Goal: Task Accomplishment & Management: Use online tool/utility

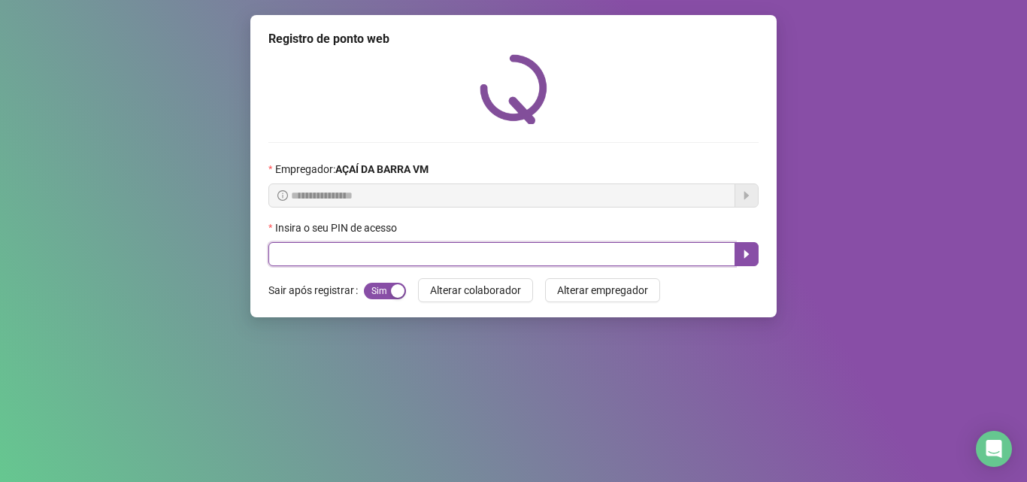
click at [313, 258] on input "text" at bounding box center [501, 254] width 467 height 24
type input "*****"
click at [747, 247] on button "button" at bounding box center [747, 254] width 24 height 24
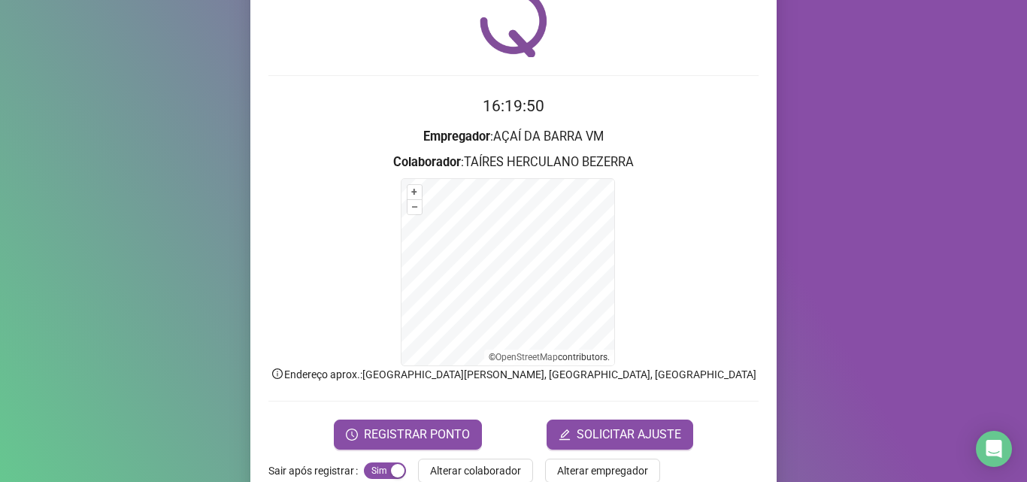
scroll to position [100, 0]
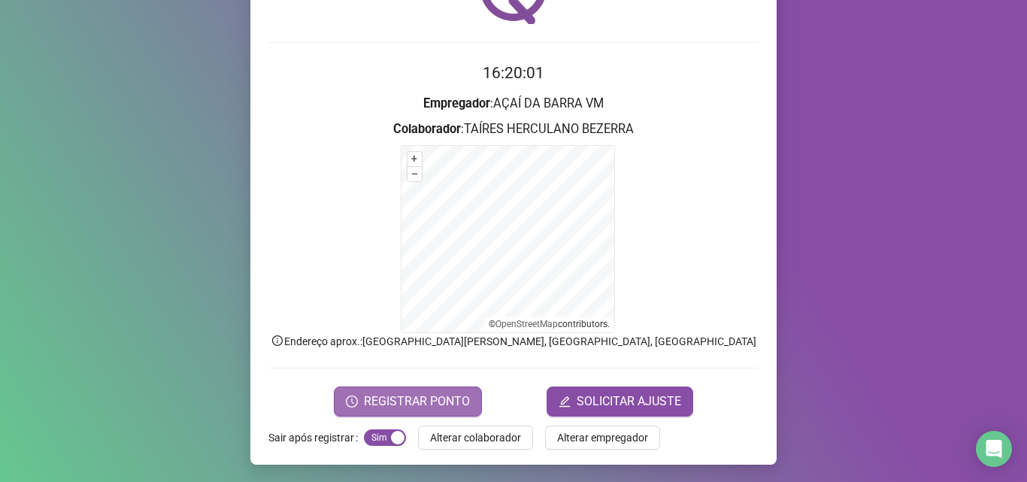
click at [444, 402] on span "REGISTRAR PONTO" at bounding box center [417, 402] width 106 height 18
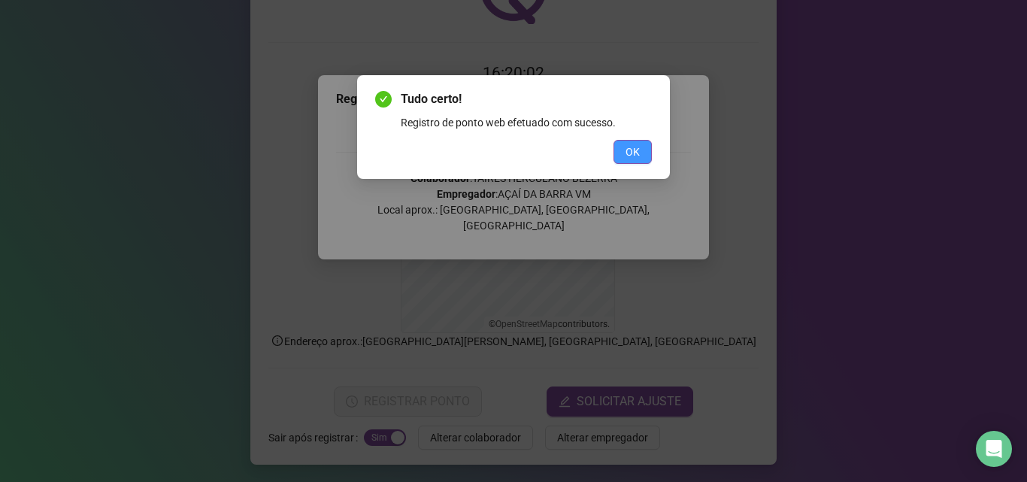
click at [621, 150] on button "OK" at bounding box center [633, 152] width 38 height 24
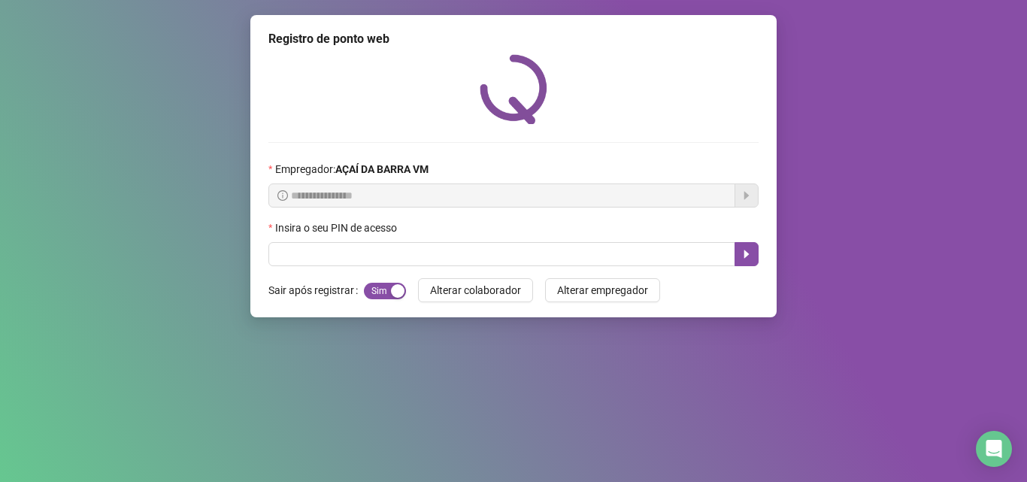
scroll to position [0, 0]
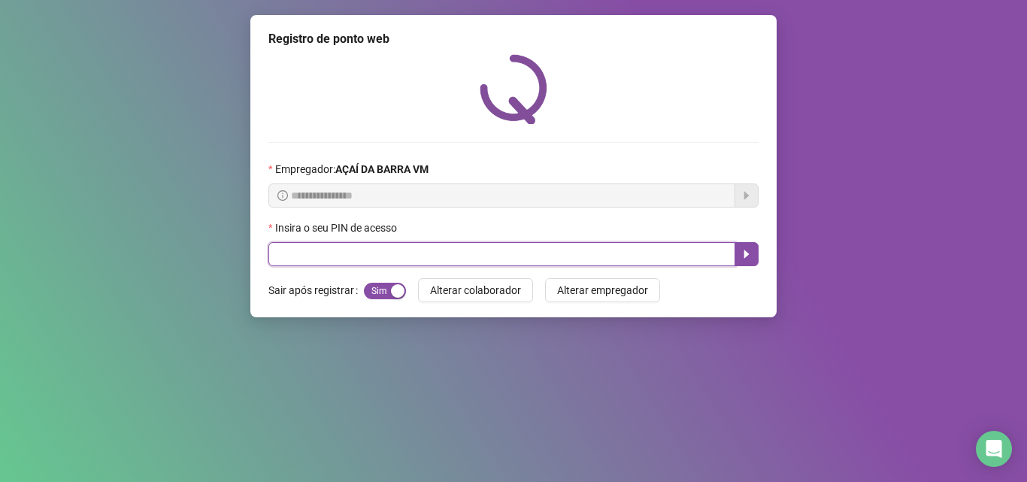
click at [568, 253] on input "text" at bounding box center [501, 254] width 467 height 24
type input "*****"
click at [742, 255] on icon "caret-right" at bounding box center [747, 254] width 12 height 12
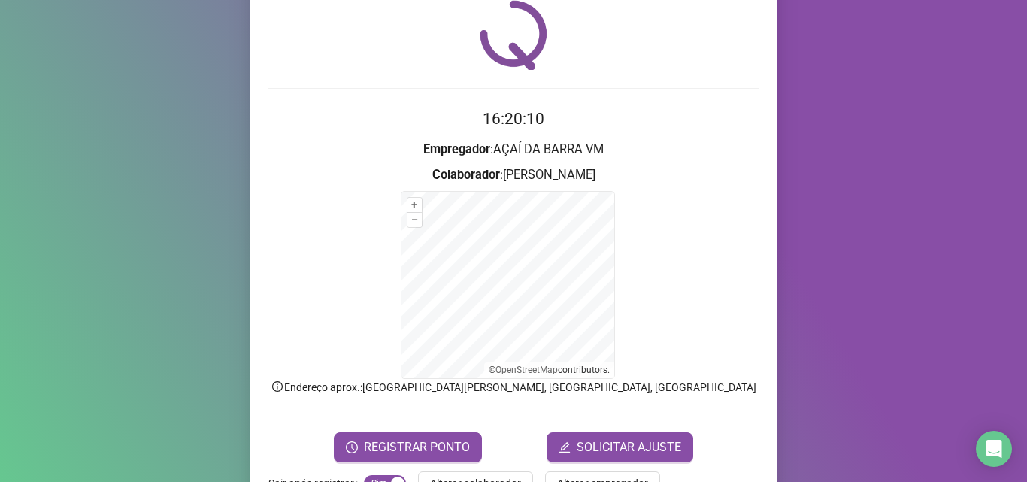
scroll to position [101, 0]
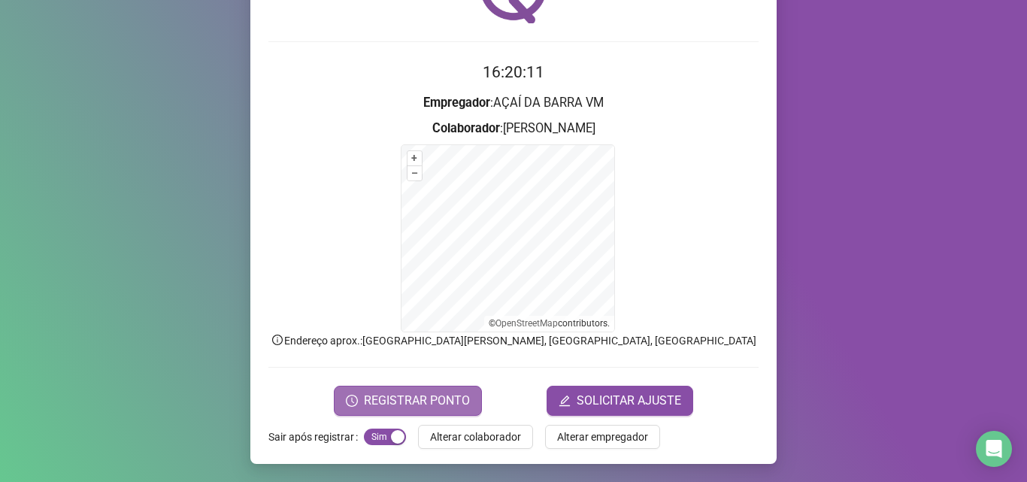
click at [439, 399] on span "REGISTRAR PONTO" at bounding box center [417, 401] width 106 height 18
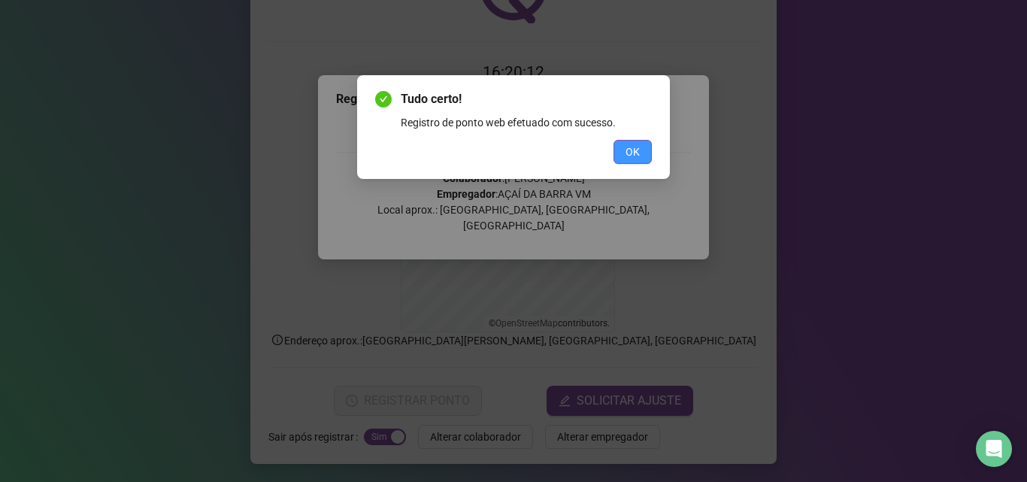
click at [631, 144] on span "OK" at bounding box center [633, 152] width 14 height 17
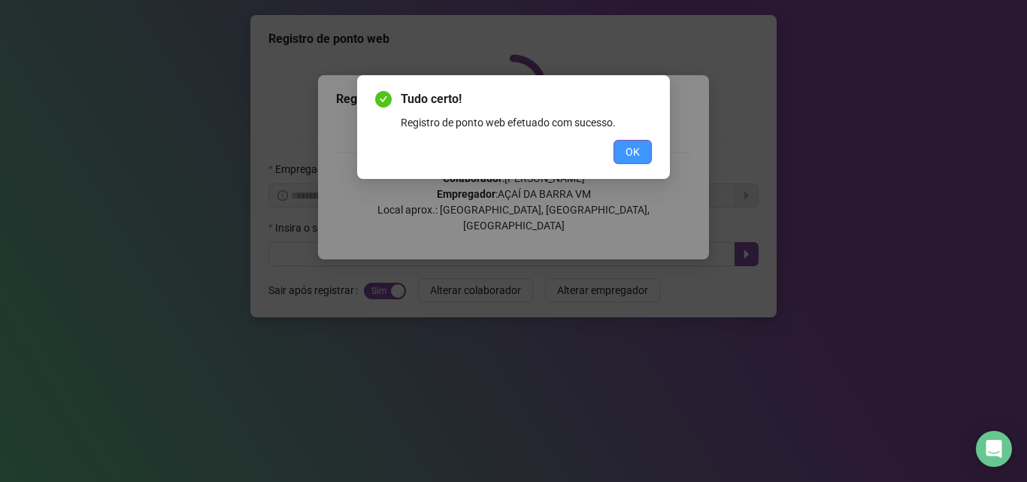
scroll to position [0, 0]
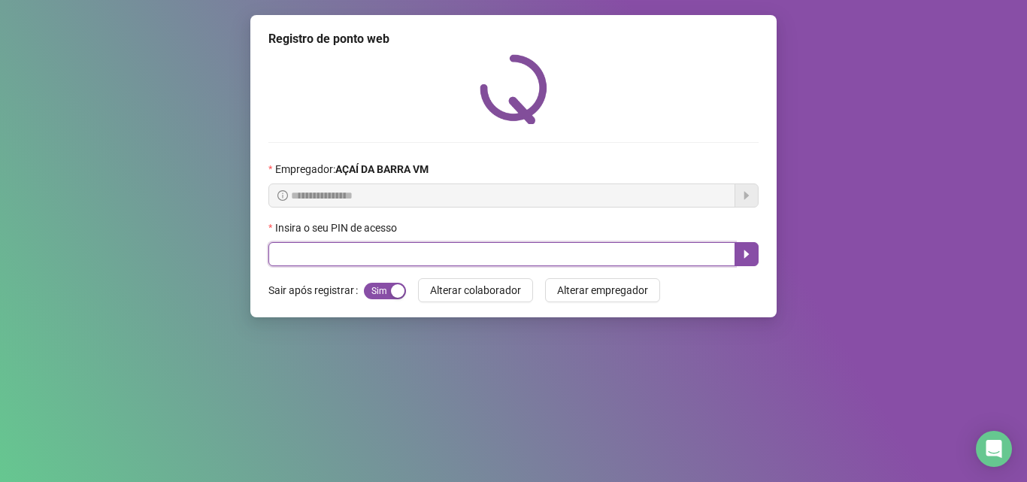
click at [456, 264] on input "text" at bounding box center [501, 254] width 467 height 24
type input "*****"
click at [752, 260] on icon "caret-right" at bounding box center [747, 254] width 12 height 12
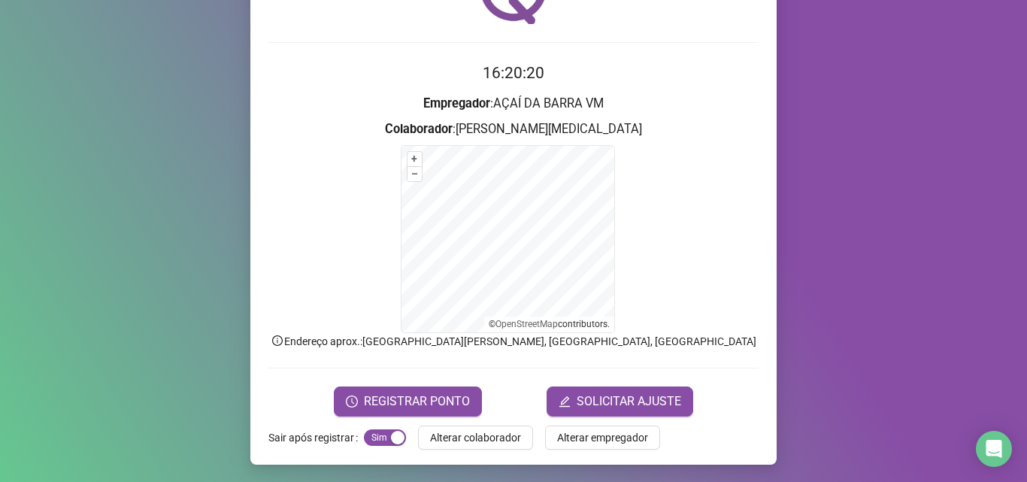
scroll to position [101, 0]
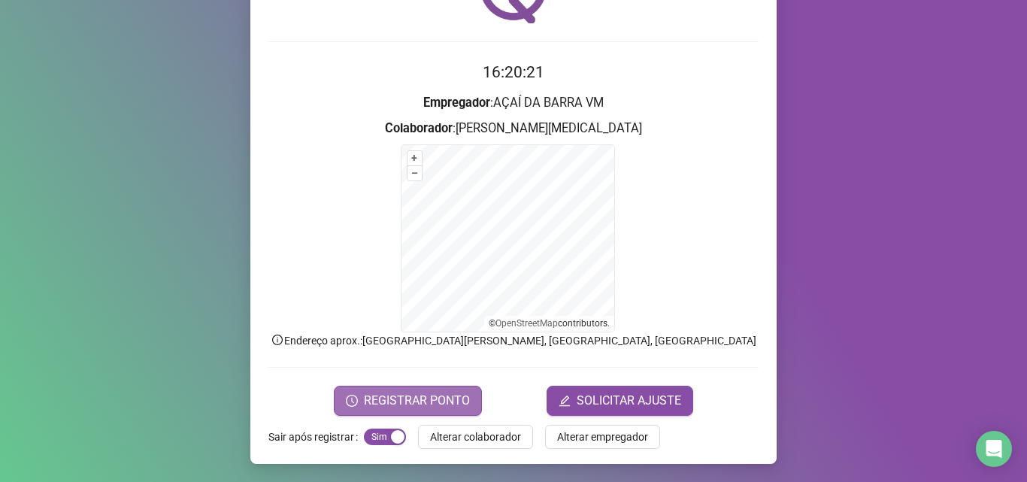
click at [379, 393] on span "REGISTRAR PONTO" at bounding box center [417, 401] width 106 height 18
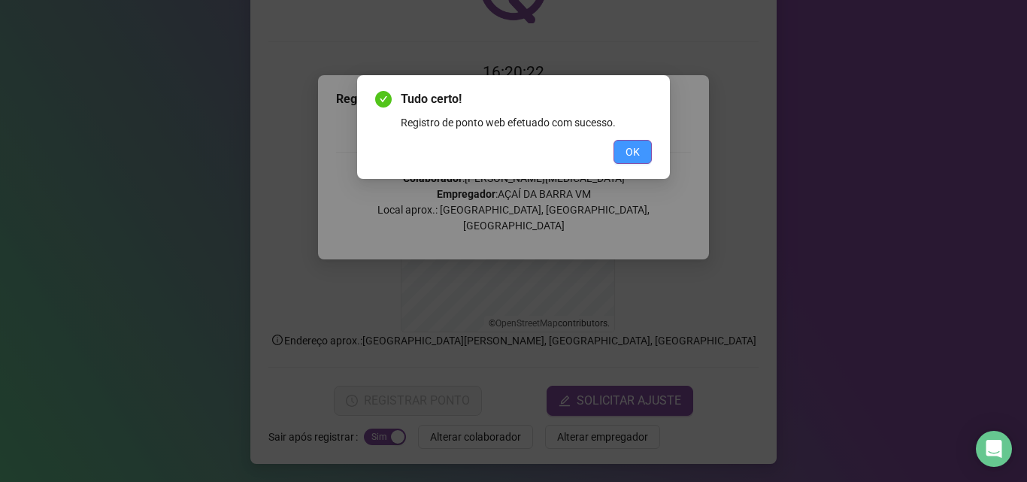
click at [633, 150] on span "OK" at bounding box center [633, 152] width 14 height 17
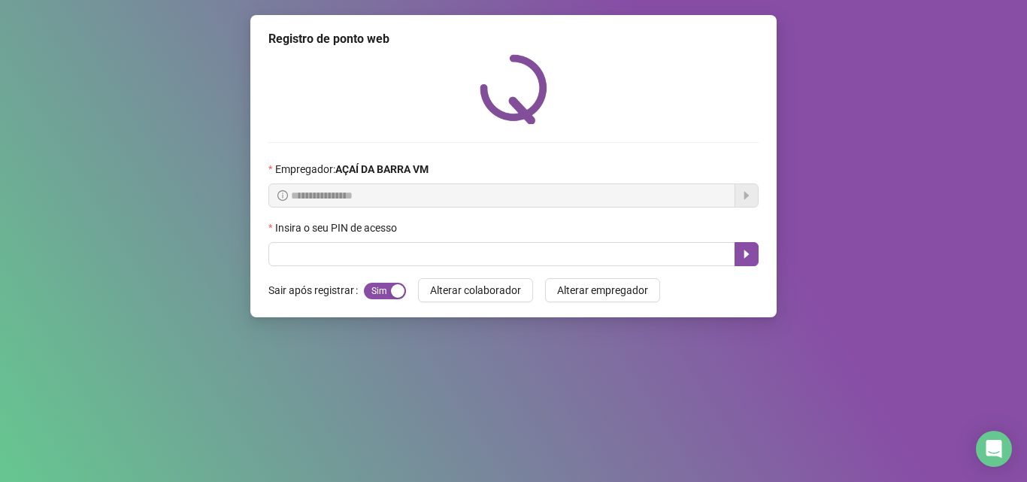
scroll to position [0, 0]
